Goal: Task Accomplishment & Management: Complete application form

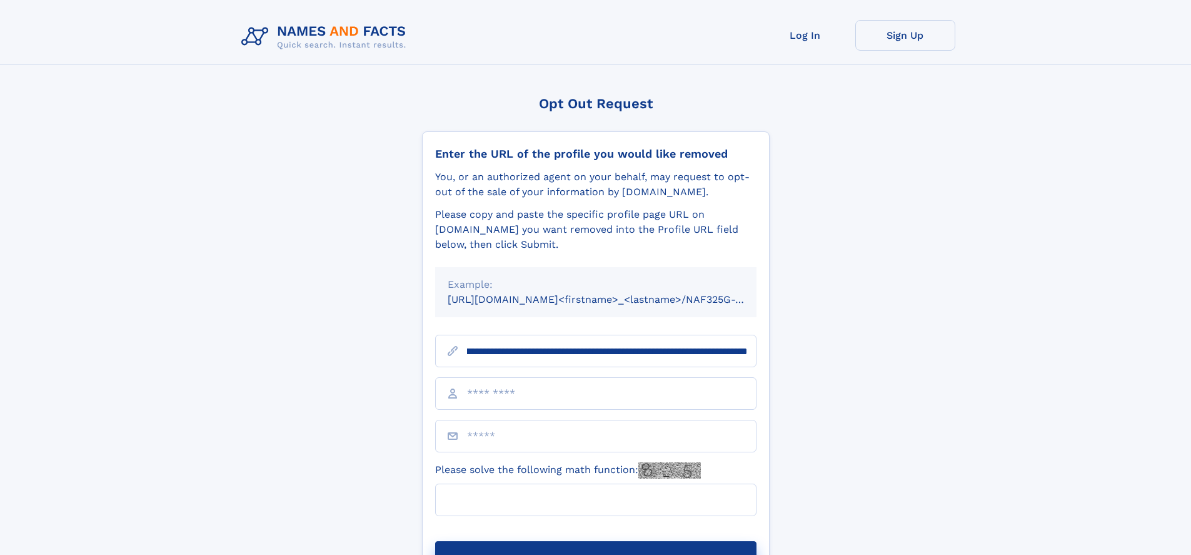
scroll to position [0, 137]
type input "**********"
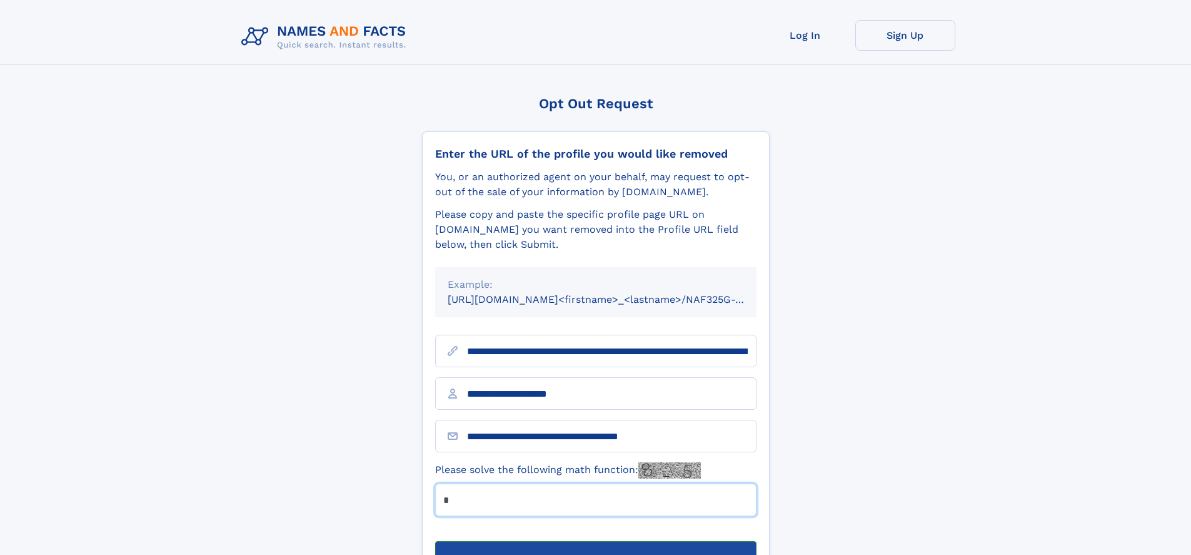
type input "*"
click at [595, 541] on button "Submit Opt Out Request" at bounding box center [595, 561] width 321 height 40
